Goal: Ask a question

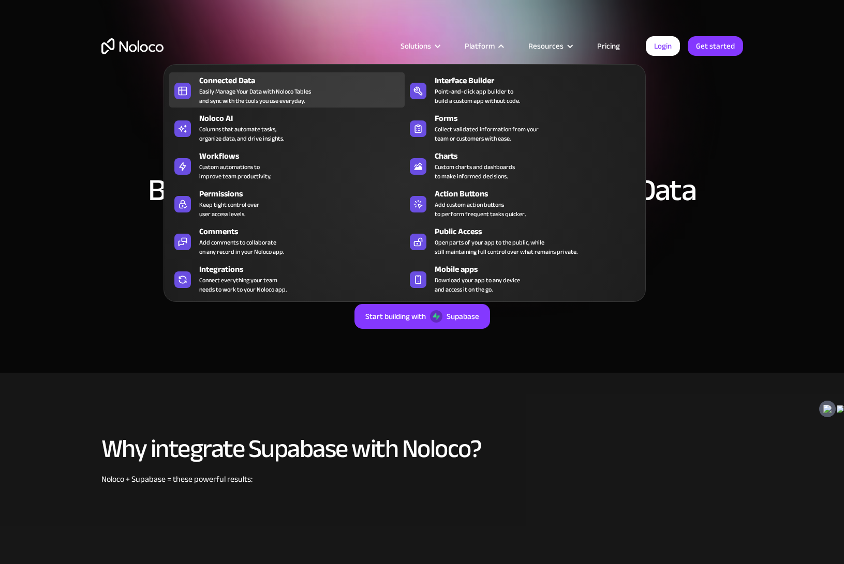
click at [263, 92] on div "Easily Manage Your Data with Noloco Tables and sync with the tools you use ever…" at bounding box center [255, 96] width 112 height 19
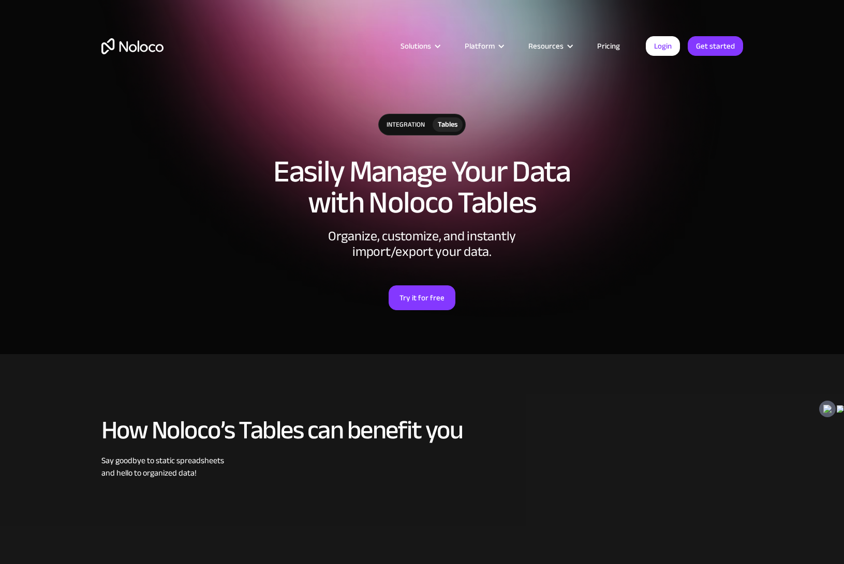
click at [700, 250] on div "integration Tables Easily Manage Your Data with Noloco Tables Organize, customi…" at bounding box center [422, 222] width 662 height 238
click at [412, 128] on div "integration" at bounding box center [406, 124] width 54 height 21
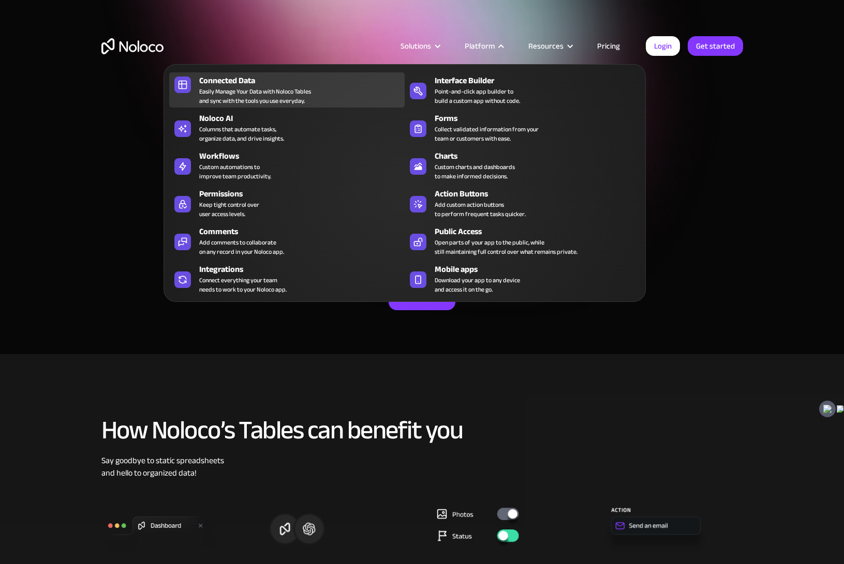
click at [274, 91] on div "Easily Manage Your Data with Noloco Tables and sync with the tools you use ever…" at bounding box center [255, 96] width 112 height 19
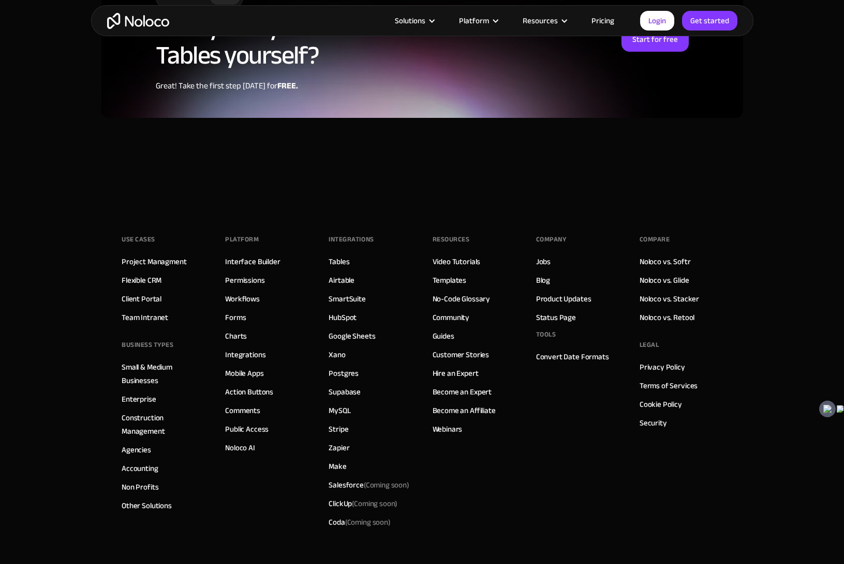
scroll to position [2757, 0]
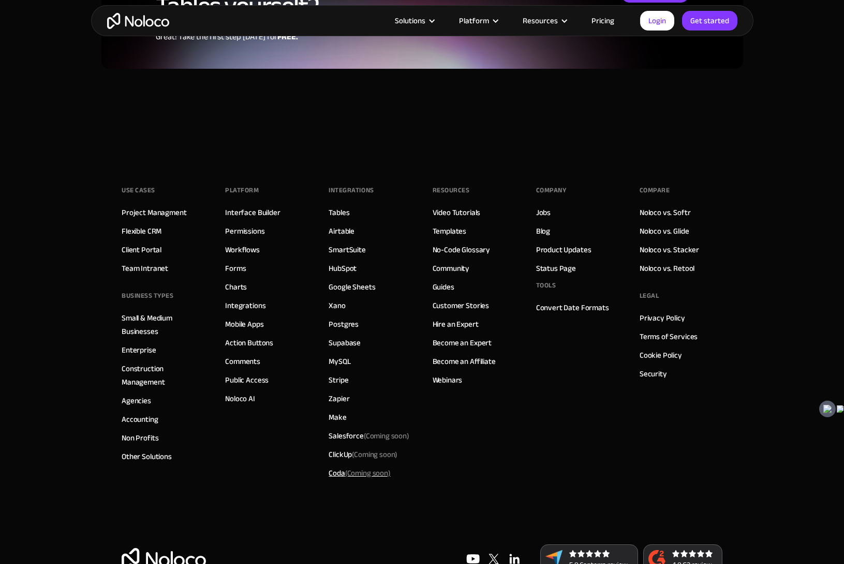
click at [336, 467] on div "Coda (Coming soon)" at bounding box center [359, 473] width 62 height 13
click at [334, 467] on div "Coda (Coming soon)" at bounding box center [359, 473] width 62 height 13
click at [336, 467] on div "Coda (Coming soon)" at bounding box center [359, 473] width 62 height 13
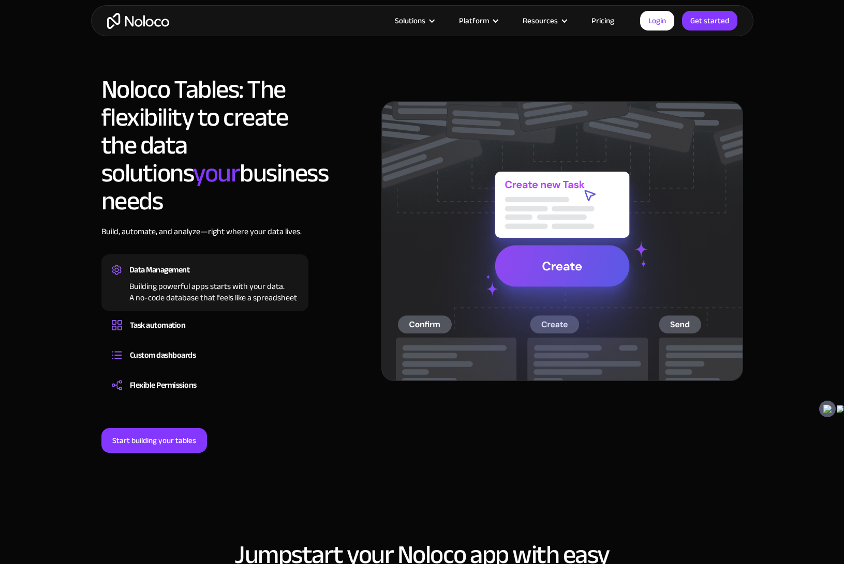
scroll to position [0, 0]
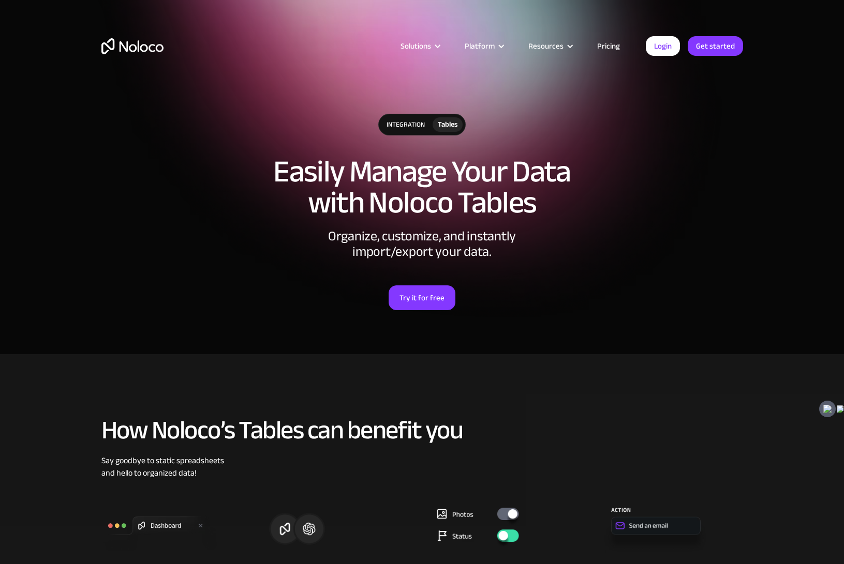
click at [654, 527] on img at bounding box center [673, 526] width 139 height 62
click at [633, 523] on img at bounding box center [673, 526] width 139 height 62
click at [619, 524] on img at bounding box center [673, 526] width 139 height 62
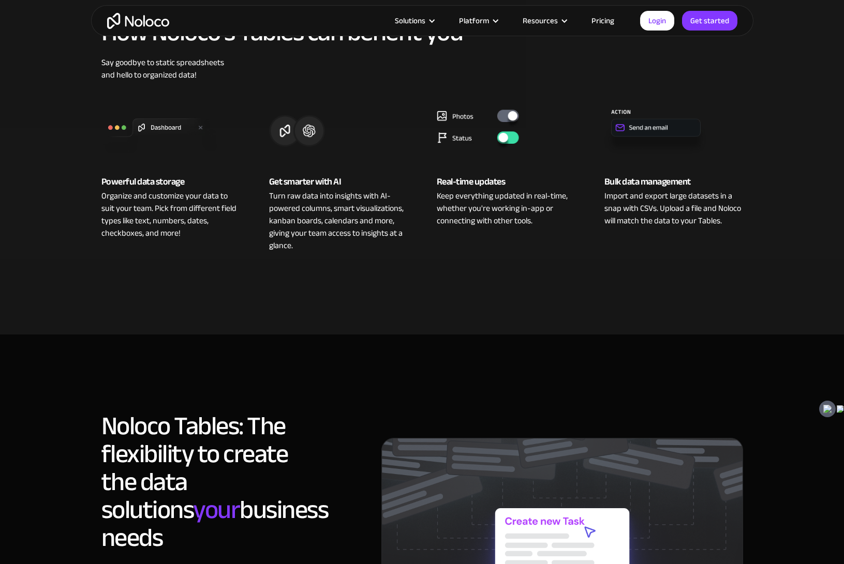
scroll to position [397, 0]
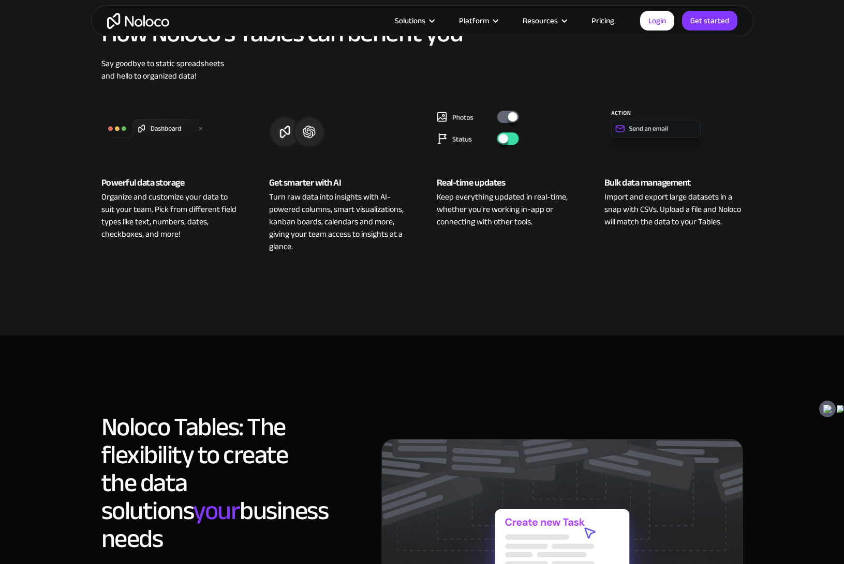
click at [626, 129] on img at bounding box center [673, 129] width 139 height 62
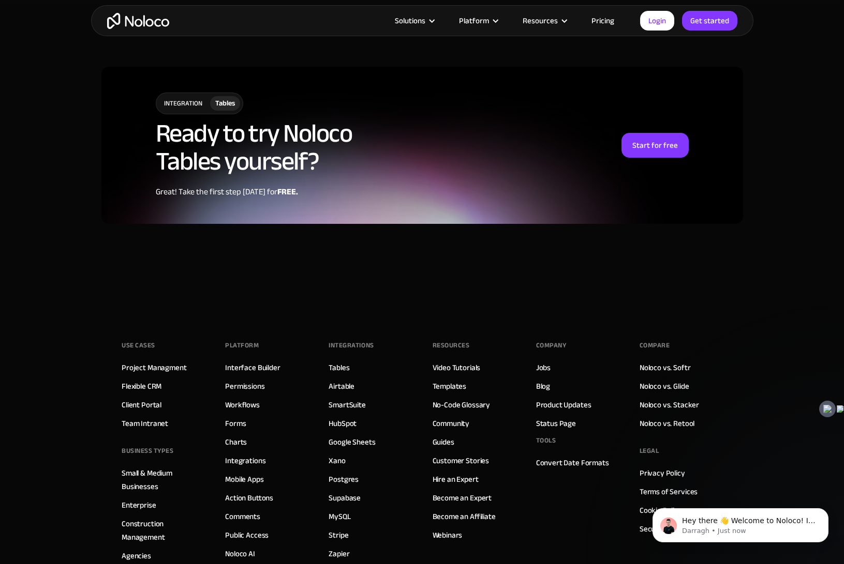
scroll to position [0, 0]
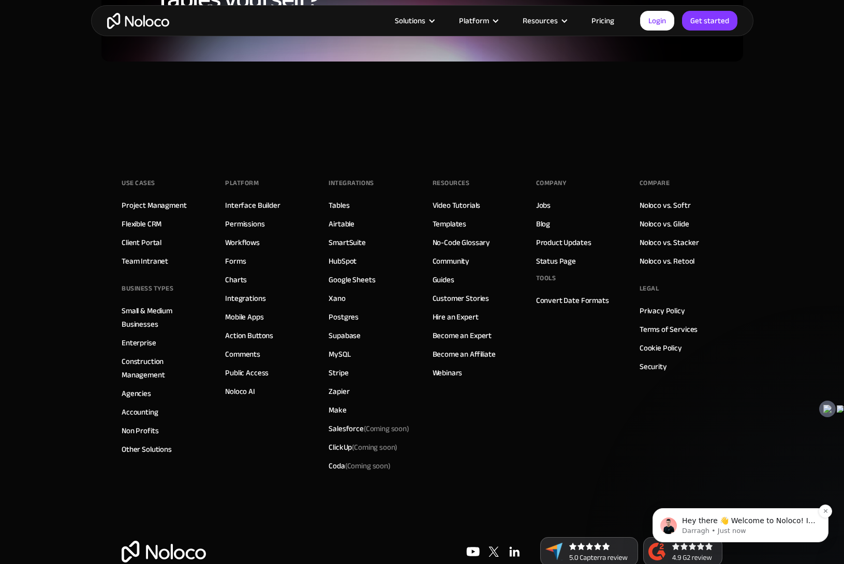
click at [725, 526] on p "Hey there 👋 Welcome to Noloco! If you have any questions, just reply to this me…" at bounding box center [748, 521] width 133 height 10
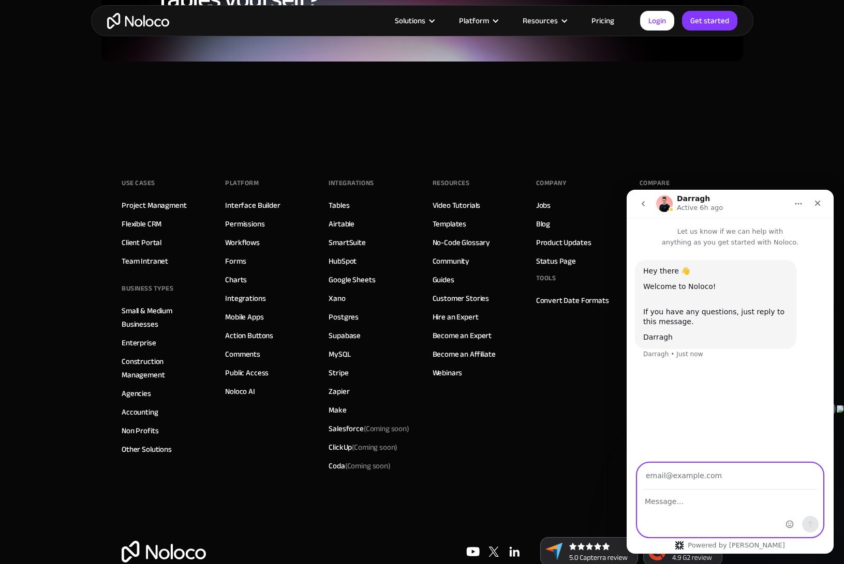
click at [708, 496] on textarea "Message…" at bounding box center [729, 499] width 185 height 18
type textarea "Hi. I see you have a c"
click at [717, 474] on input "Your email" at bounding box center [730, 476] width 173 height 26
type input "adamgoldynemd@gmail.com"
click at [734, 505] on textarea "Hi. I see you have a c" at bounding box center [729, 499] width 185 height 18
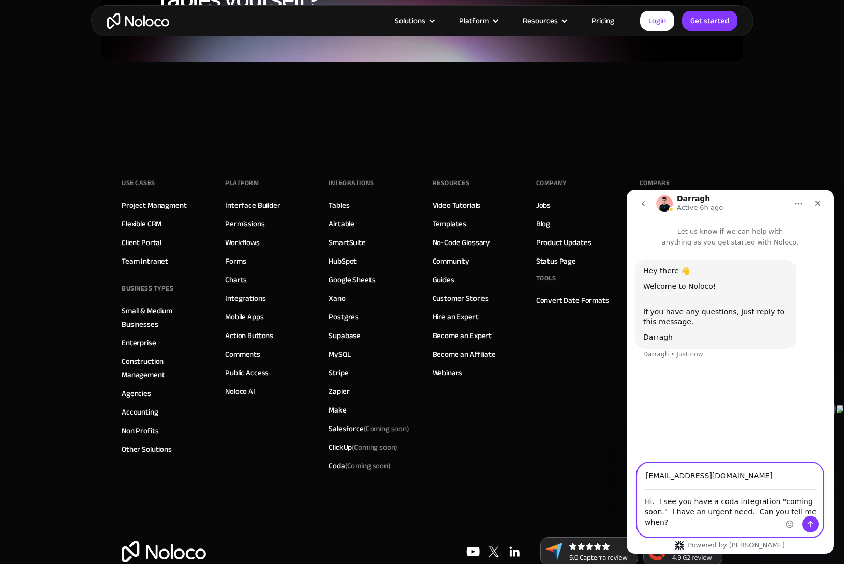
type textarea "Hi. I see you have a coda integration "coming soon." I have an urgent need. Can…"
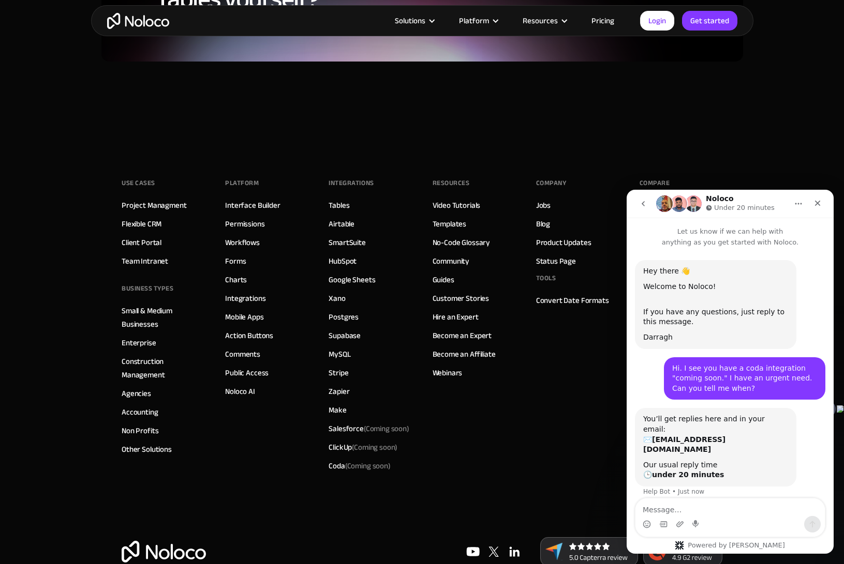
scroll to position [19, 0]
